Goal: Task Accomplishment & Management: Manage account settings

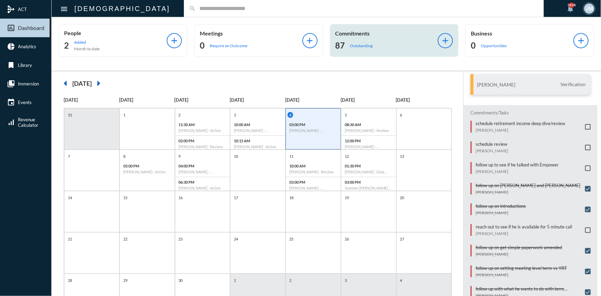
click at [359, 33] on p "Commitments" at bounding box center [387, 33] width 103 height 7
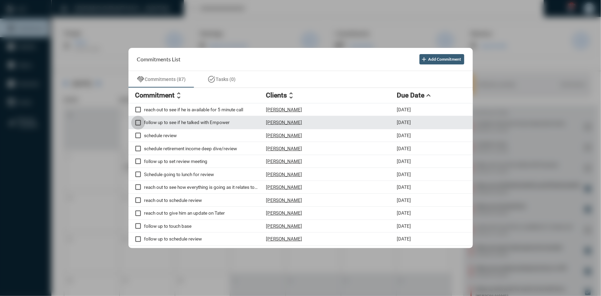
click at [140, 122] on span at bounding box center [138, 123] width 6 height 6
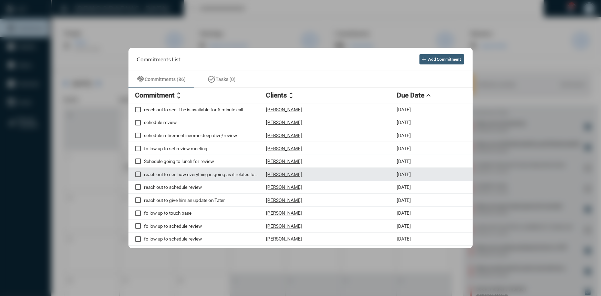
click at [183, 177] on div "reach out to see how everything is going as it relates to retirement" at bounding box center [200, 174] width 131 height 6
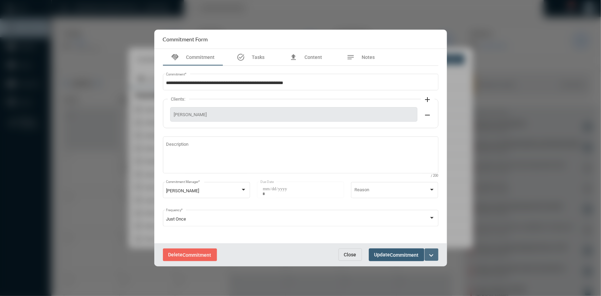
click at [432, 255] on mat-icon "expand_more" at bounding box center [432, 255] width 8 height 8
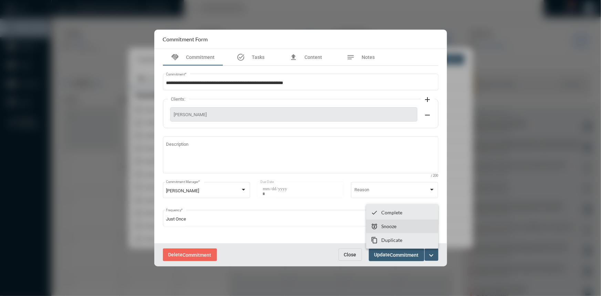
click at [395, 230] on section "snooze Snooze" at bounding box center [402, 226] width 72 height 14
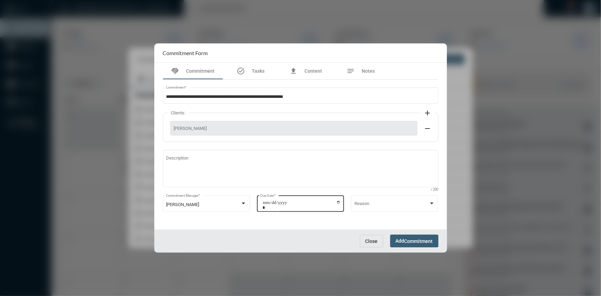
click at [337, 202] on input "**********" at bounding box center [302, 205] width 78 height 10
type input "**********"
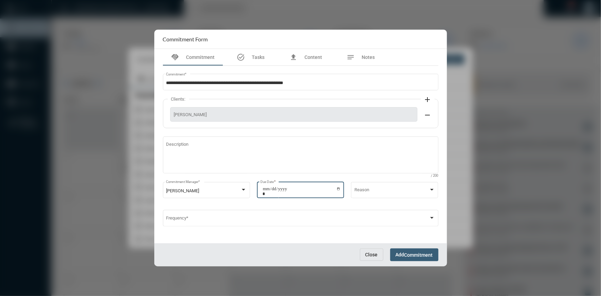
click at [397, 252] on span "Add Commitment" at bounding box center [414, 255] width 37 height 6
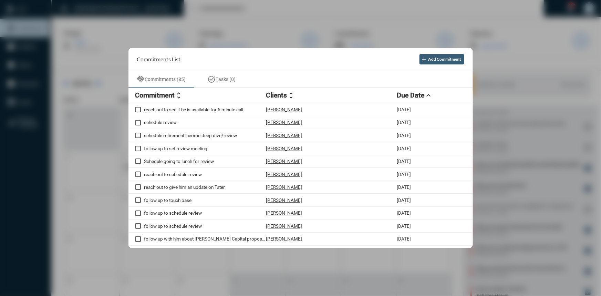
click at [232, 8] on div at bounding box center [300, 148] width 601 height 296
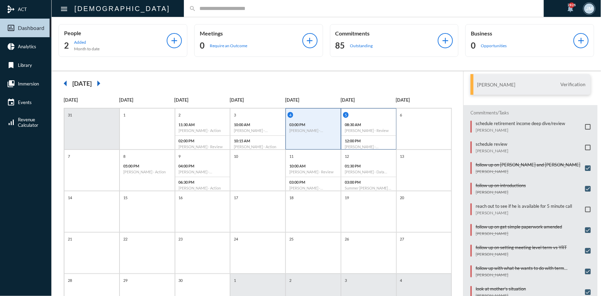
click at [368, 112] on div "5" at bounding box center [369, 115] width 53 height 6
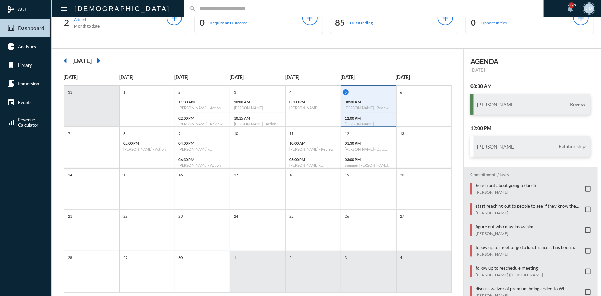
scroll to position [35, 0]
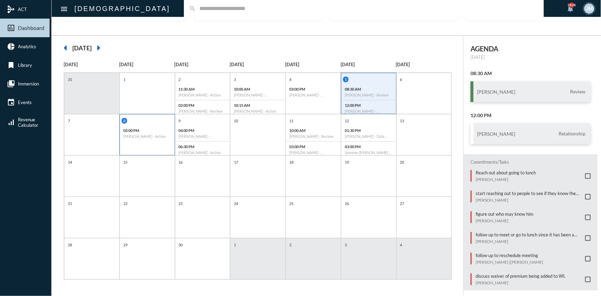
click at [144, 142] on div "8 05:00 PM Francisco Jacome - Action" at bounding box center [147, 134] width 55 height 41
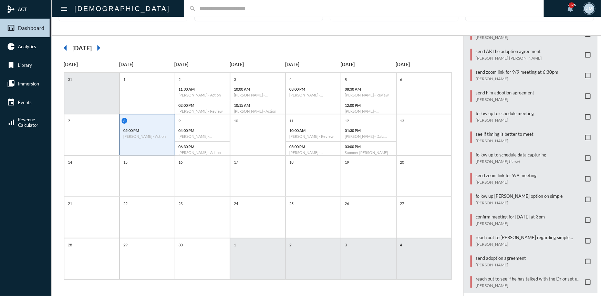
scroll to position [226, 0]
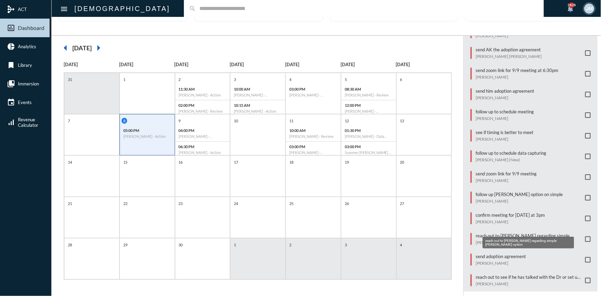
click at [516, 233] on p "reach out to Brenda regarding simple Roth option" at bounding box center [529, 236] width 106 height 6
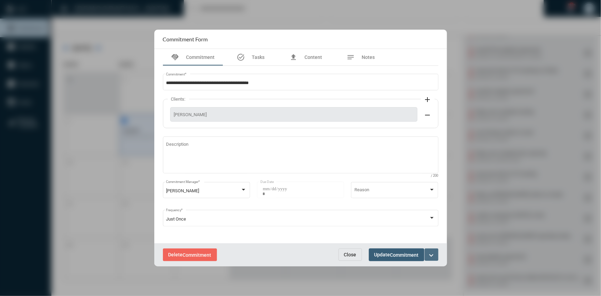
click at [436, 255] on button "expand_more" at bounding box center [432, 254] width 14 height 12
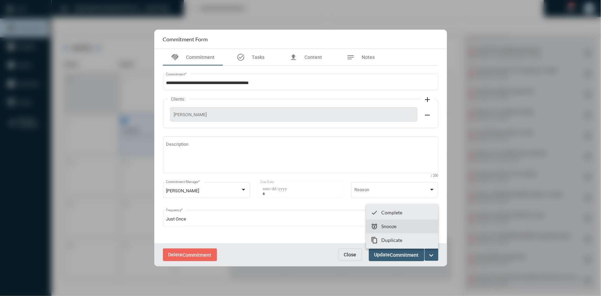
click at [398, 226] on section "snooze Snooze" at bounding box center [402, 226] width 72 height 14
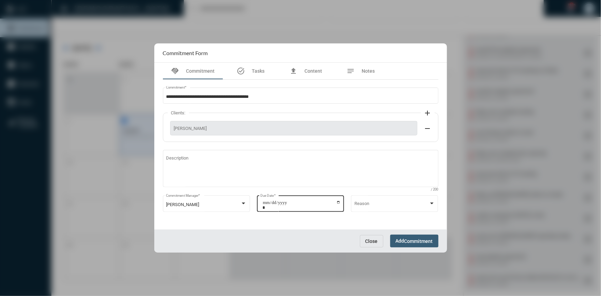
click at [340, 200] on input "**********" at bounding box center [302, 205] width 78 height 10
click at [339, 201] on input "**********" at bounding box center [302, 205] width 78 height 10
type input "**********"
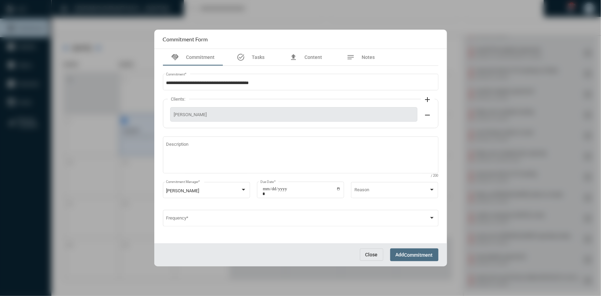
click at [417, 255] on span "Commitment" at bounding box center [418, 255] width 29 height 6
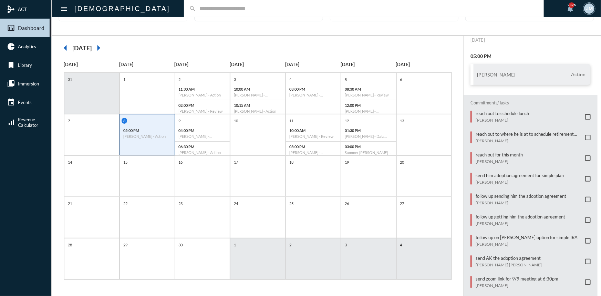
scroll to position [0, 0]
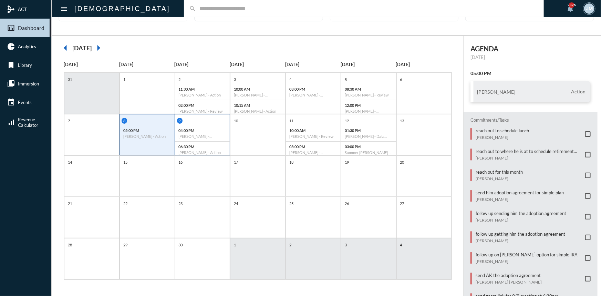
click at [208, 121] on div "9" at bounding box center [203, 121] width 53 height 6
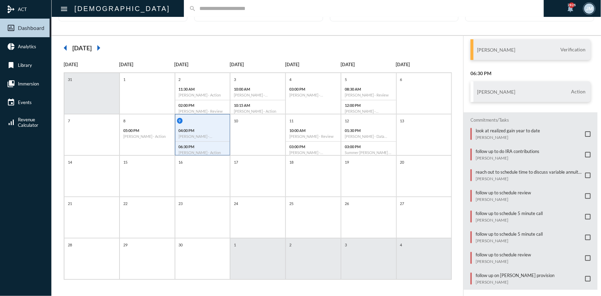
scroll to position [44, 0]
click at [482, 229] on p "follow up to schedule 5 minute call" at bounding box center [509, 232] width 67 height 6
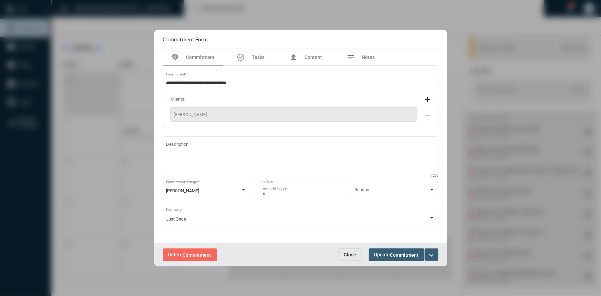
click at [171, 250] on button "Delete Commitment" at bounding box center [190, 254] width 54 height 13
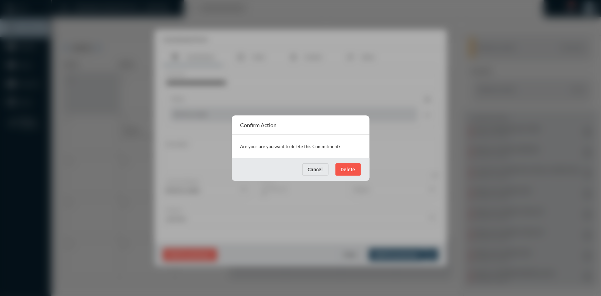
click at [344, 165] on button "Delete" at bounding box center [348, 169] width 25 height 12
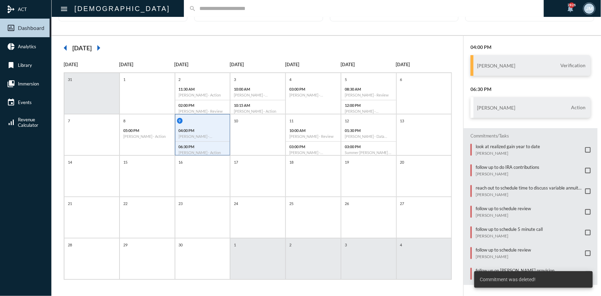
scroll to position [24, 0]
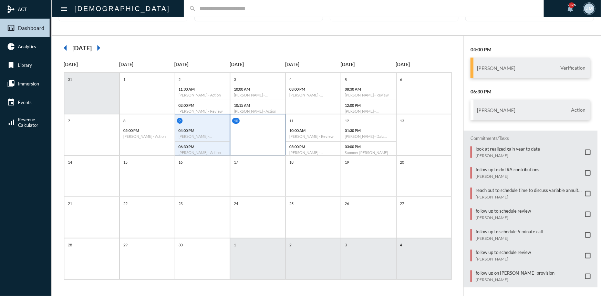
click at [267, 140] on div "10" at bounding box center [257, 134] width 55 height 41
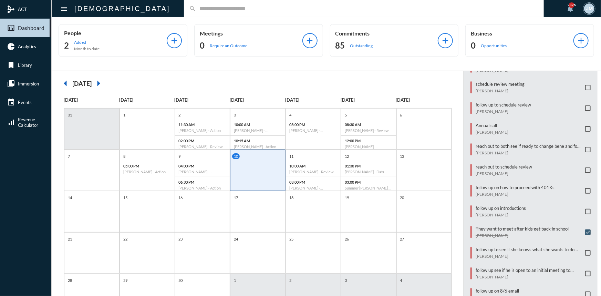
scroll to position [0, 0]
click at [321, 155] on div "11" at bounding box center [314, 156] width 53 height 6
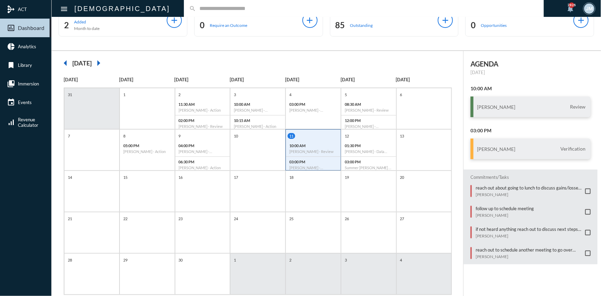
scroll to position [31, 0]
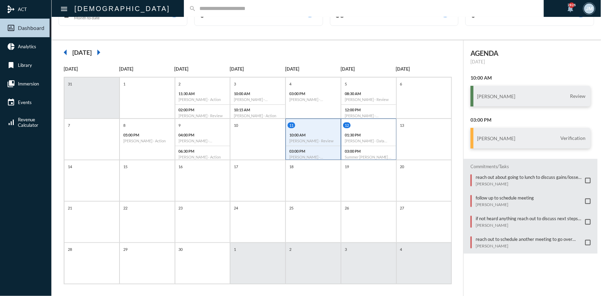
click at [382, 124] on div "12" at bounding box center [369, 125] width 53 height 6
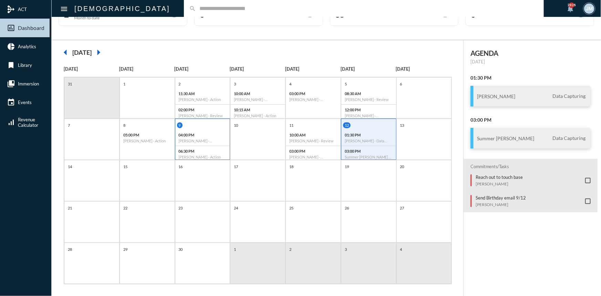
click at [212, 133] on p "04:00 PM" at bounding box center [203, 135] width 48 height 4
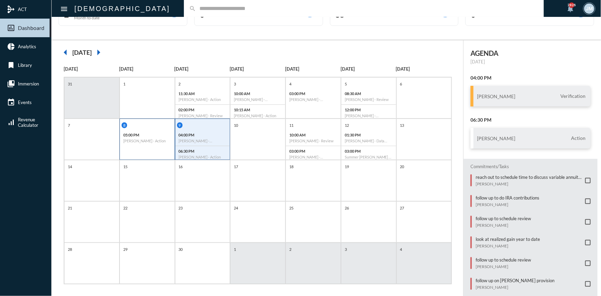
click at [152, 128] on div "8 05:00 PM Francisco Jacome - Action" at bounding box center [147, 133] width 55 height 23
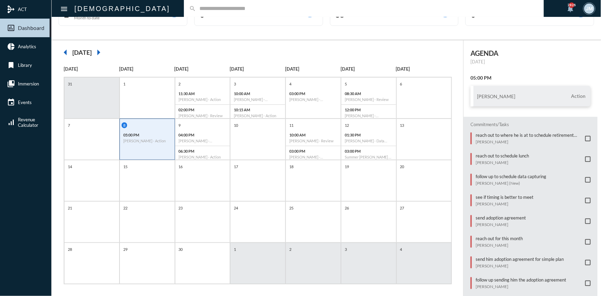
click at [196, 8] on input "text" at bounding box center [367, 9] width 343 height 6
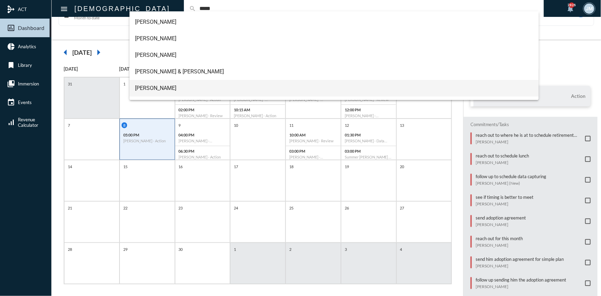
type input "*****"
click at [151, 86] on span "David Jones" at bounding box center [334, 88] width 398 height 17
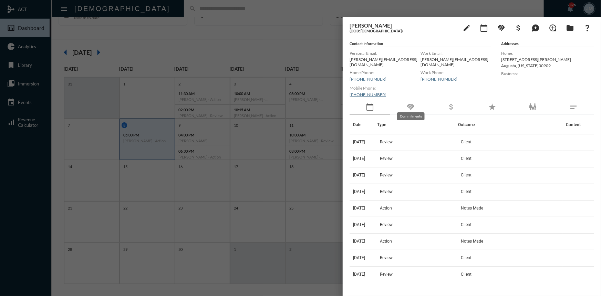
click at [410, 103] on mat-icon "handshake" at bounding box center [410, 107] width 8 height 8
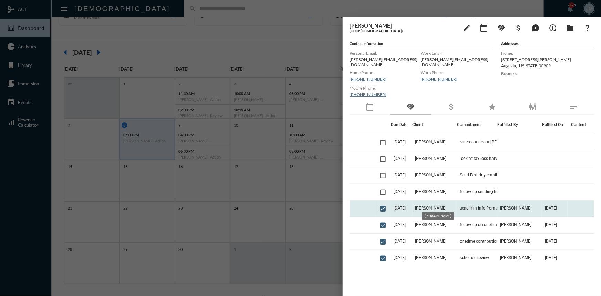
click at [431, 206] on span "David Jones" at bounding box center [430, 208] width 31 height 5
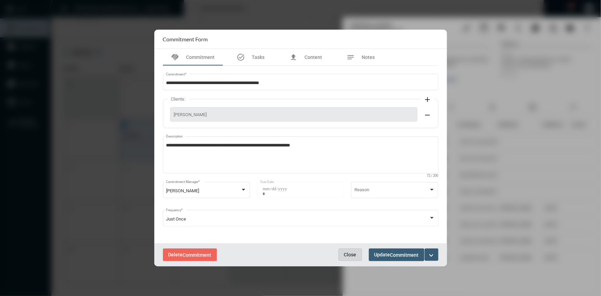
click at [352, 256] on span "Close" at bounding box center [350, 255] width 12 height 6
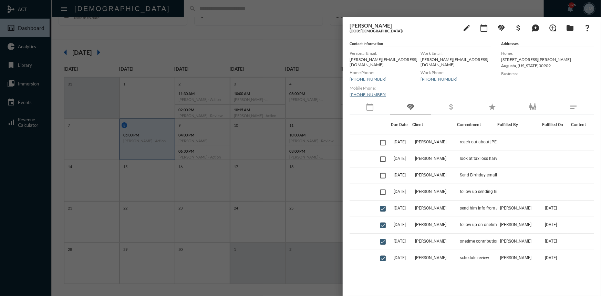
click at [221, 50] on div at bounding box center [300, 148] width 601 height 296
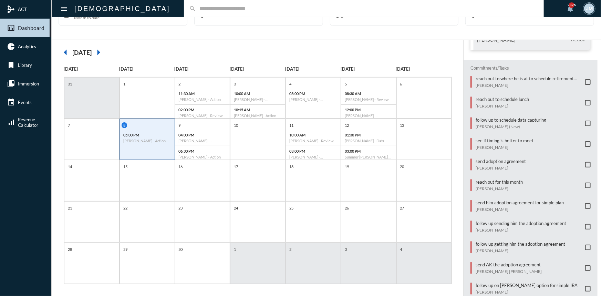
scroll to position [62, 0]
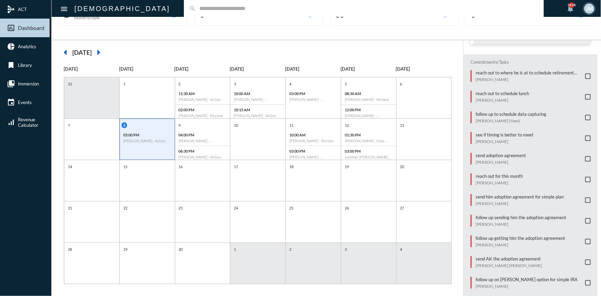
click at [586, 218] on span at bounding box center [588, 221] width 6 height 6
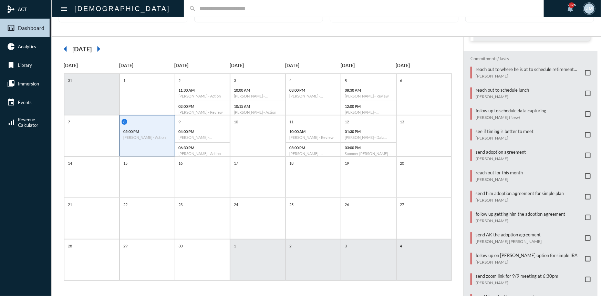
scroll to position [35, 0]
click at [319, 76] on div "4" at bounding box center [314, 79] width 53 height 6
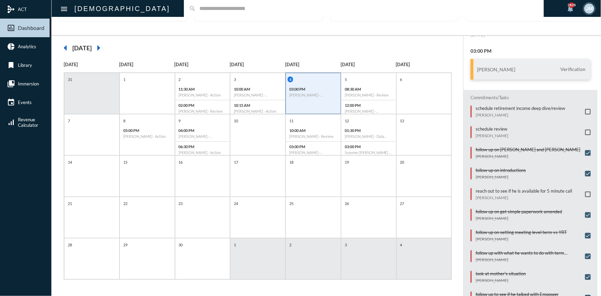
scroll to position [43, 0]
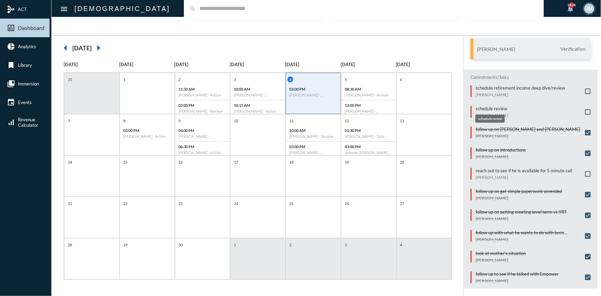
click at [492, 108] on p "schedule review" at bounding box center [492, 109] width 33 height 6
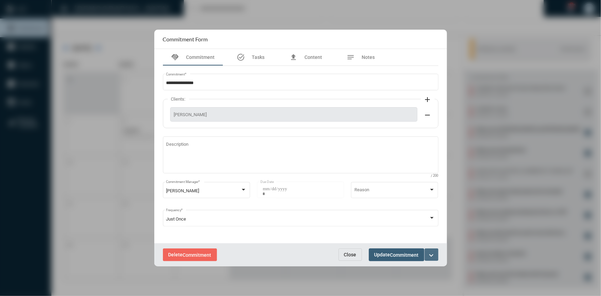
click at [430, 255] on mat-icon "expand_more" at bounding box center [432, 255] width 8 height 8
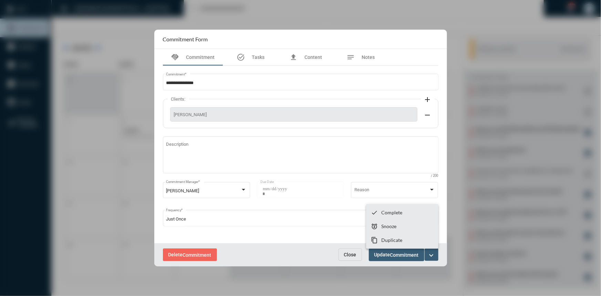
click at [107, 102] on div at bounding box center [300, 148] width 601 height 296
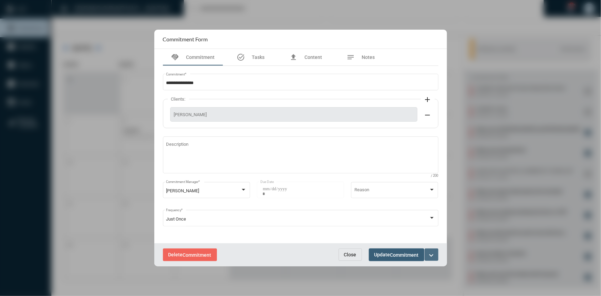
click at [429, 249] on button "expand_more" at bounding box center [432, 254] width 14 height 12
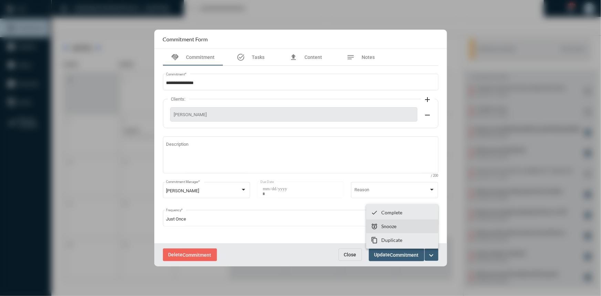
click at [397, 224] on p "Snooze" at bounding box center [388, 226] width 15 height 6
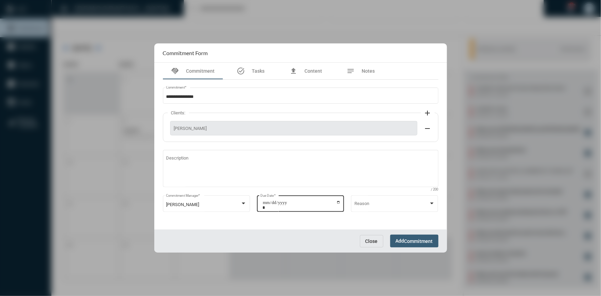
click at [339, 202] on input "**********" at bounding box center [302, 205] width 78 height 10
type input "**********"
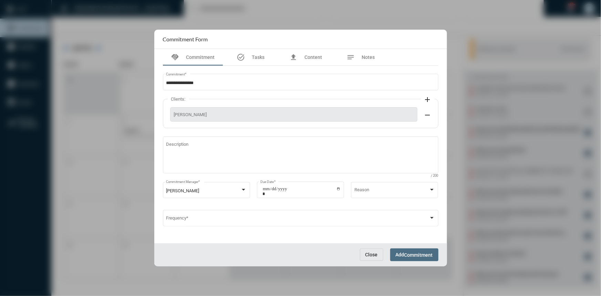
click at [417, 255] on span "Commitment" at bounding box center [418, 255] width 29 height 6
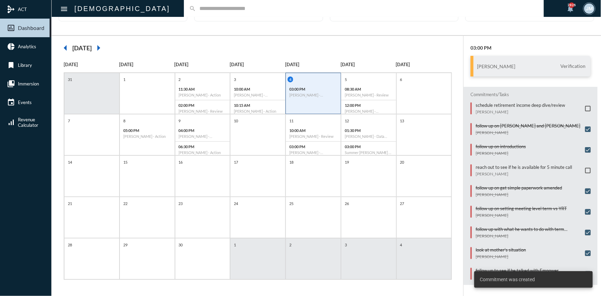
scroll to position [22, 0]
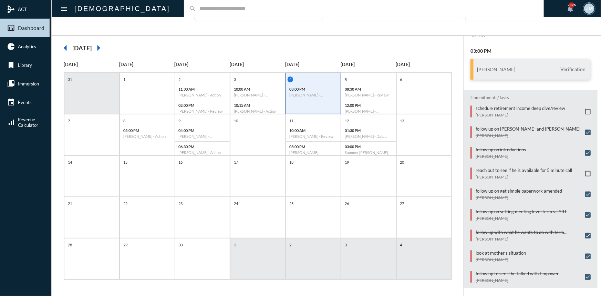
click at [196, 7] on input "text" at bounding box center [367, 9] width 343 height 6
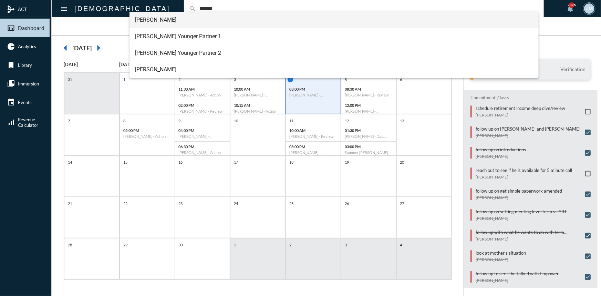
type input "******"
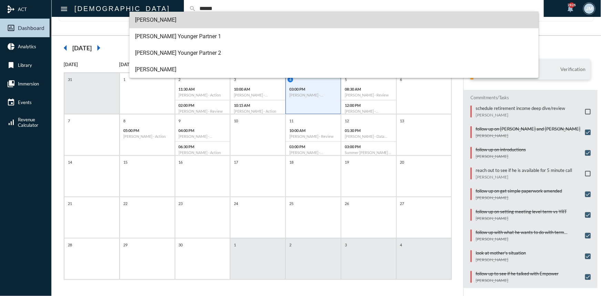
click at [175, 23] on span "Drew Forgay" at bounding box center [334, 20] width 398 height 17
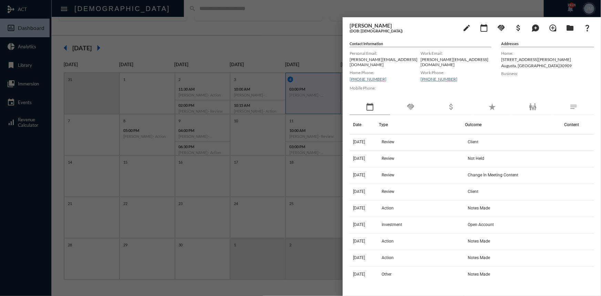
click at [413, 99] on div "handshake" at bounding box center [410, 107] width 41 height 16
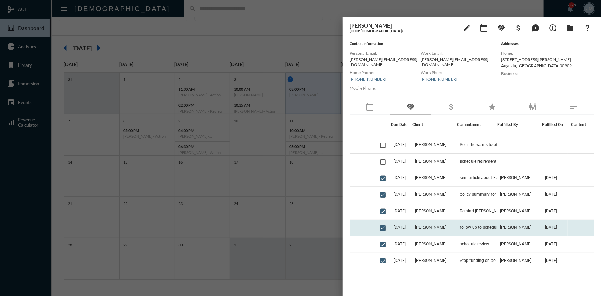
scroll to position [0, 0]
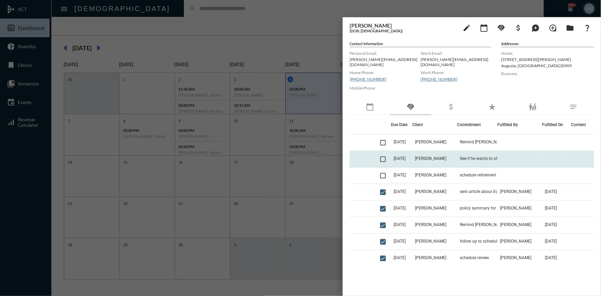
click at [471, 151] on td "See if he wants to offset vs policy" at bounding box center [477, 159] width 40 height 17
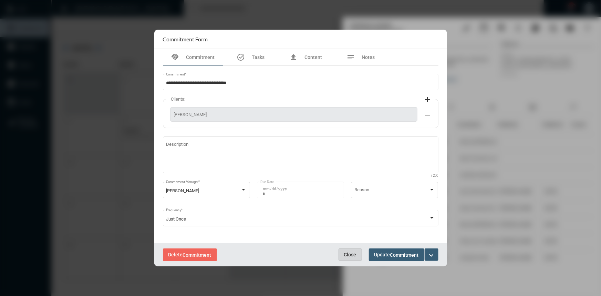
click at [352, 256] on span "Close" at bounding box center [350, 255] width 12 height 6
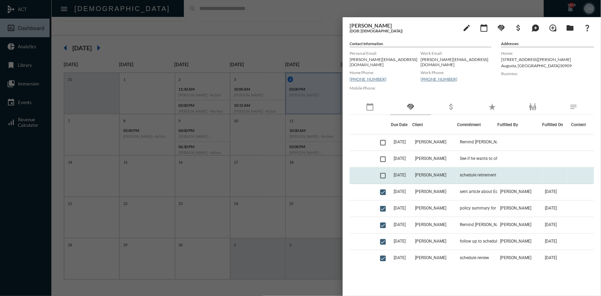
click at [398, 173] on span "9/4/25" at bounding box center [400, 175] width 12 height 5
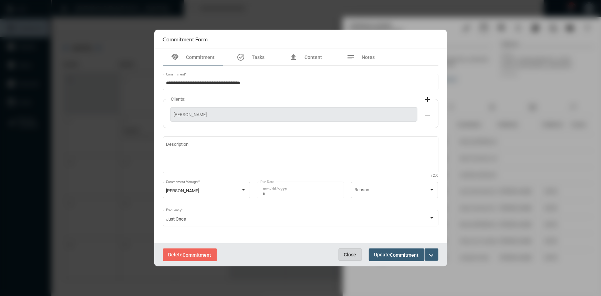
click at [345, 253] on span "Close" at bounding box center [350, 255] width 12 height 6
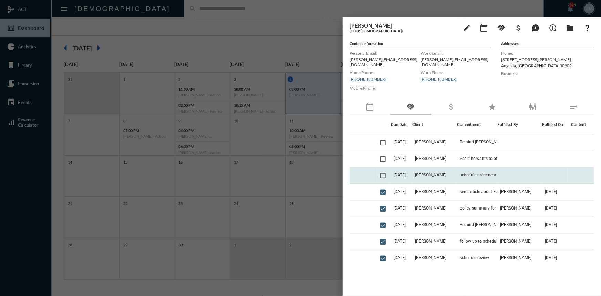
click at [384, 173] on mat-checkbox at bounding box center [383, 176] width 6 height 6
click at [383, 173] on span at bounding box center [383, 176] width 6 height 6
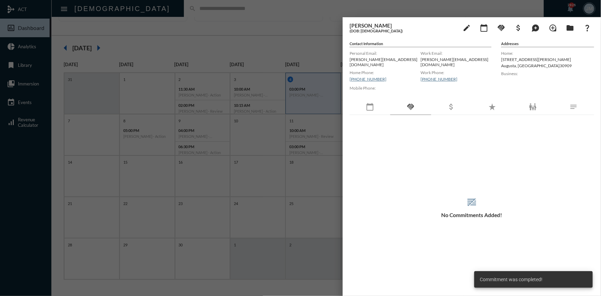
click at [299, 14] on div at bounding box center [300, 148] width 601 height 296
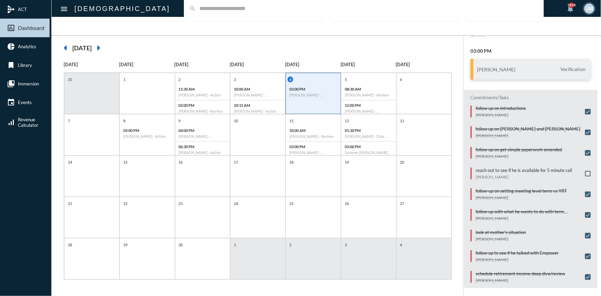
click at [585, 171] on span at bounding box center [588, 174] width 6 height 6
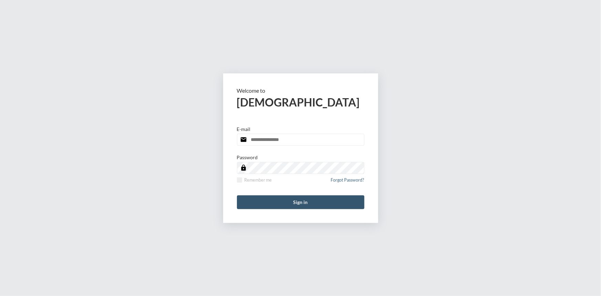
type input "**********"
click at [324, 205] on button "Sign in" at bounding box center [300, 202] width 127 height 14
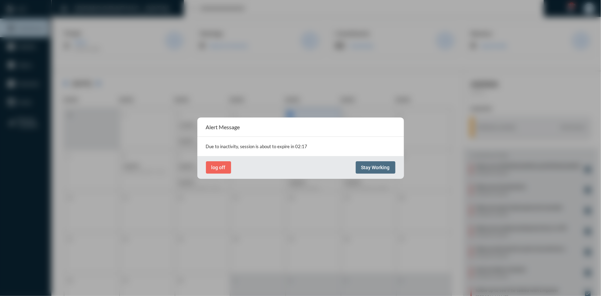
click at [378, 167] on span "Stay Working" at bounding box center [375, 168] width 29 height 6
